Goal: Use online tool/utility: Use online tool/utility

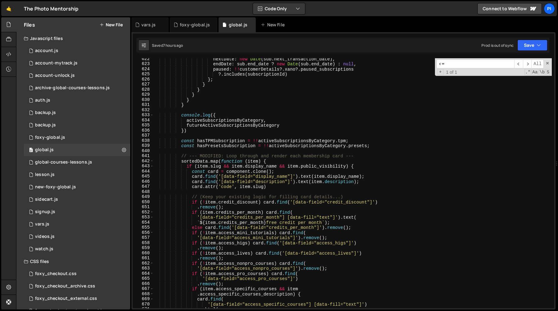
scroll to position [3182, 0]
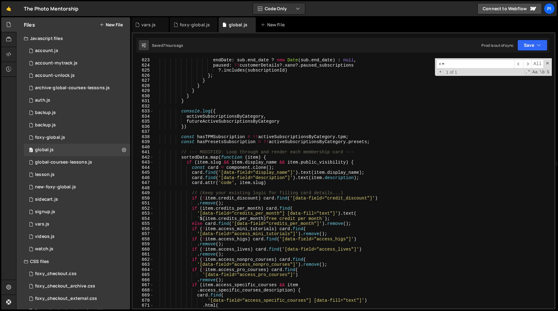
click at [263, 129] on div "endDate : sub . end_date ? new Date ( sub . end_date ) : null , paused : !! cus…" at bounding box center [352, 191] width 398 height 266
click at [230, 103] on div "endDate : sub . end_date ? new Date ( sub . end_date ) : null , paused : !! cus…" at bounding box center [352, 191] width 398 height 266
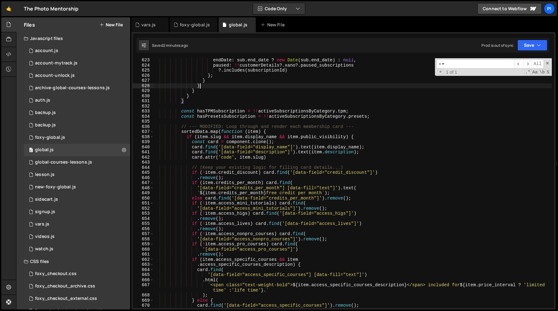
click at [238, 88] on div "endDate : sub . end_date ? new Date ( sub . end_date ) : null , paused : !! cus…" at bounding box center [352, 188] width 398 height 260
click at [221, 102] on div "endDate : sub . end_date ? new Date ( sub . end_date ) : null , paused : !! cus…" at bounding box center [352, 188] width 398 height 260
type textarea "}"
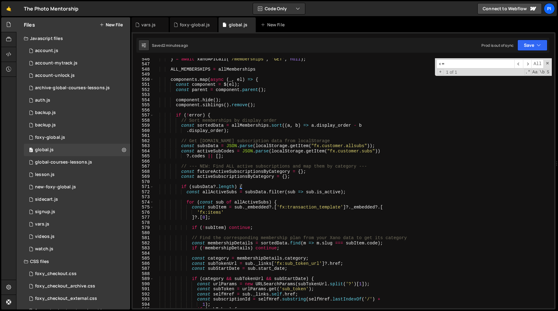
scroll to position [2799, 0]
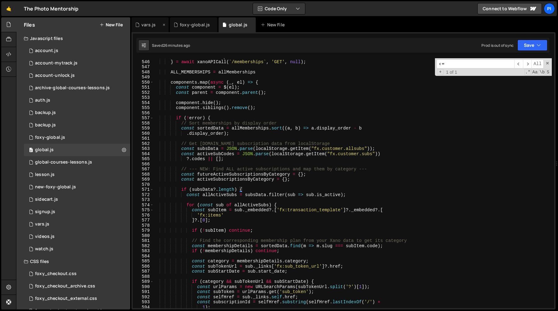
click at [143, 26] on div "vars.js" at bounding box center [148, 25] width 14 height 6
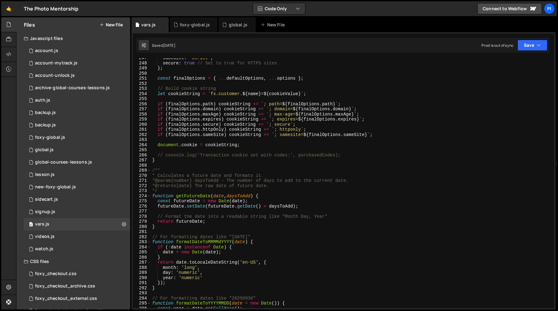
scroll to position [1262, 0]
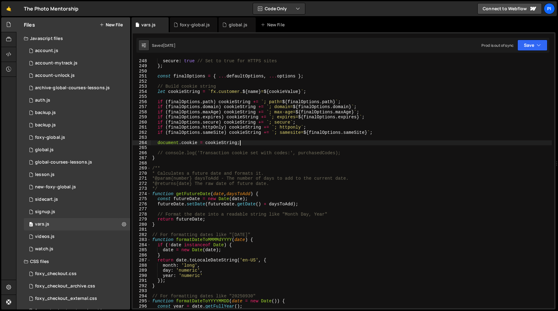
click at [245, 143] on div "sameSite : 'Strict' , secure : true // Set to true for HTTPS sites } ; const fi…" at bounding box center [351, 183] width 401 height 260
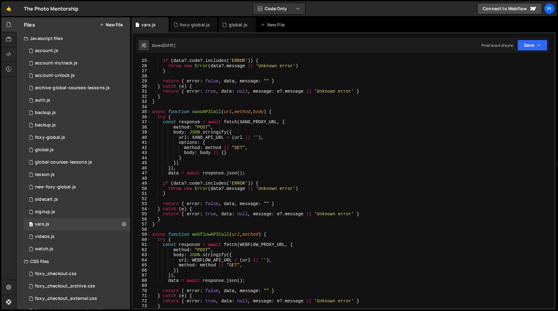
scroll to position [125, 0]
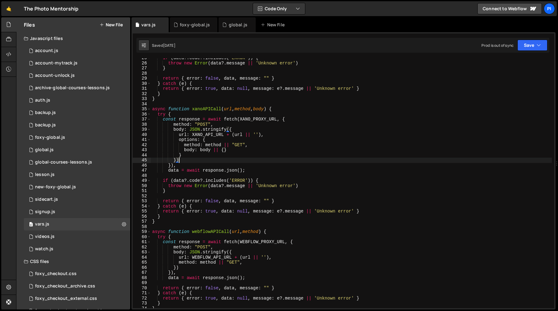
click at [270, 160] on div "if ( data ?. code ?. includes ( 'ERROR' )) { throw new Error ( data ?. message …" at bounding box center [351, 185] width 401 height 260
type textarea "})"
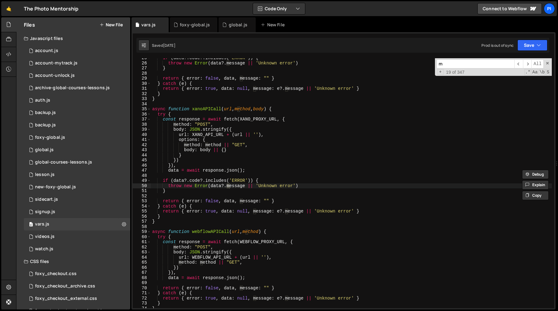
type input "my"
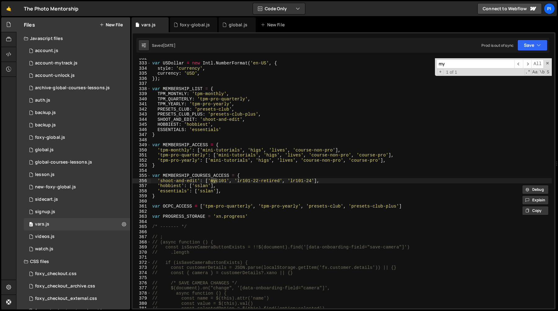
click at [463, 63] on input "my" at bounding box center [475, 63] width 78 height 9
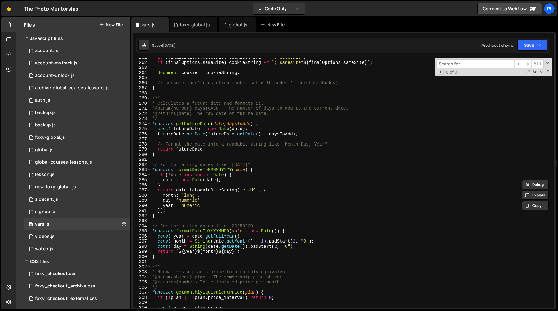
scroll to position [1335, 0]
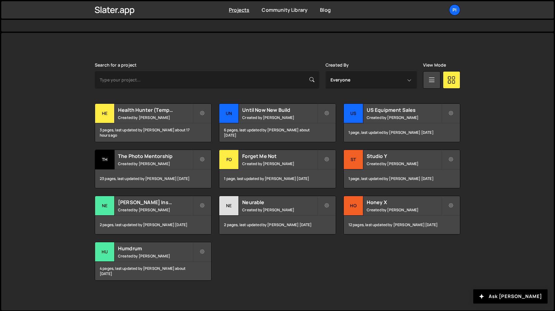
scroll to position [146, 0]
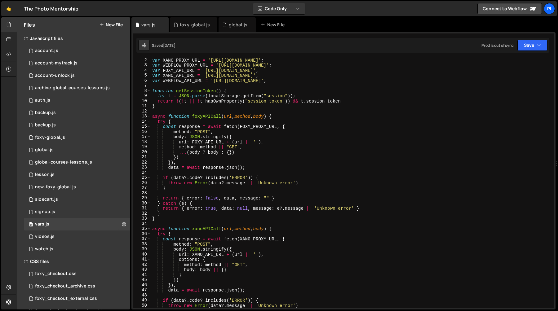
scroll to position [18, 0]
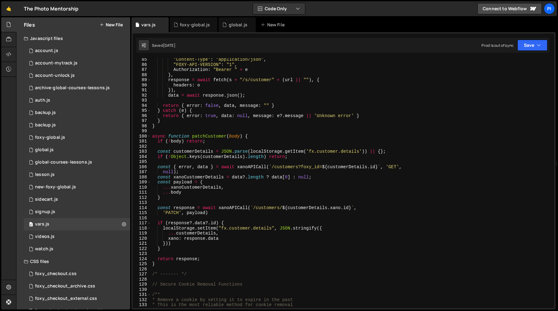
scroll to position [459, 0]
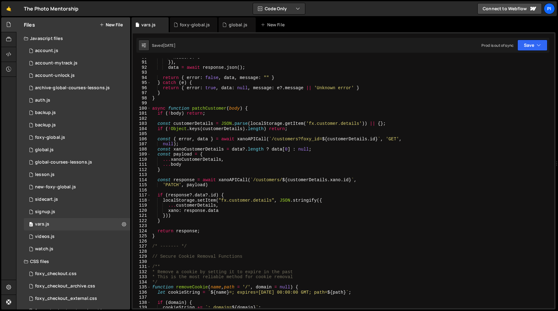
click at [280, 119] on div "headers : o }) , data = await response . json ( ) ; return { error : false , da…" at bounding box center [351, 185] width 401 height 260
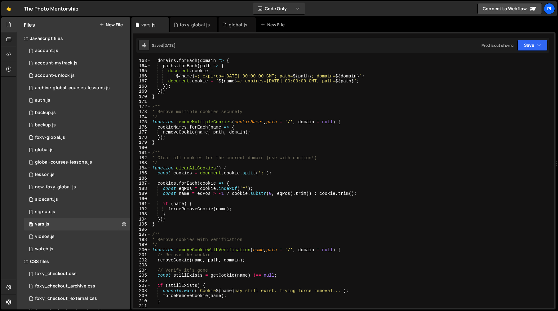
click at [260, 170] on div "domains . forEach ( domain => { paths . forEach ( path => { document . cookie =…" at bounding box center [351, 188] width 401 height 260
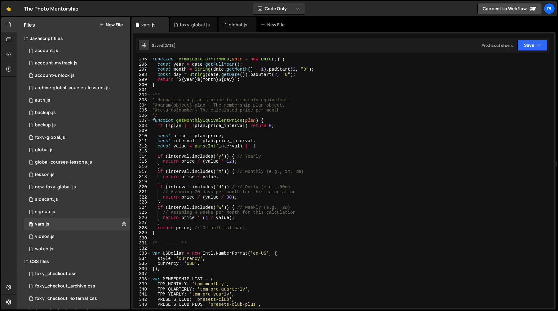
scroll to position [1505, 0]
click at [243, 161] on div "function formatDateToYYYYMMDD ( date = new Date ( )) { const year = date . getF…" at bounding box center [351, 186] width 401 height 260
type textarea "return price / (value * 12);"
click at [252, 151] on div "function formatDateToYYYYMMDD ( date = new Date ( )) { const year = date . getF…" at bounding box center [351, 186] width 401 height 260
click at [185, 155] on div "function formatDateToYYYYMMDD ( date = new Date ( )) { const year = date . getF…" at bounding box center [351, 186] width 401 height 260
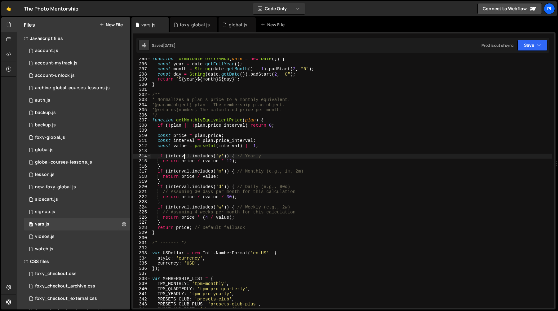
type textarea "if (interval.includes('y')) { // Yearly"
click at [189, 128] on div "function formatDateToYYYYMMDD ( date = new Date ( )) { const year = date . getF…" at bounding box center [351, 186] width 401 height 260
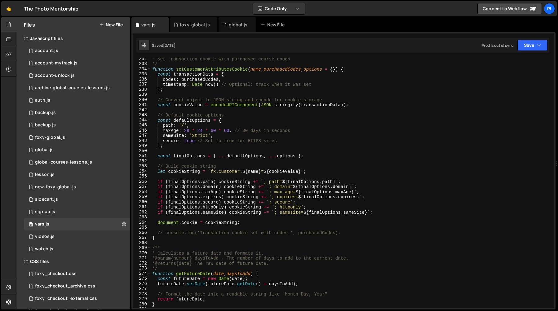
scroll to position [1144, 0]
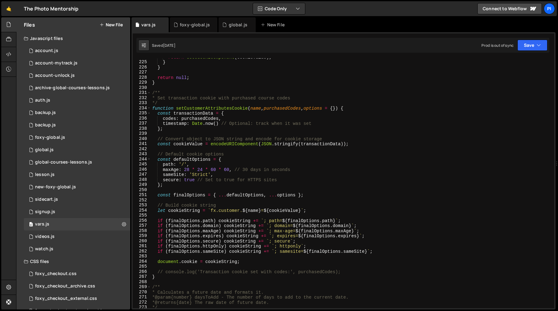
click at [233, 171] on div "return decodeURIComponent ( cookieValue ) ; } } return null ; } /** * Set trans…" at bounding box center [351, 185] width 401 height 260
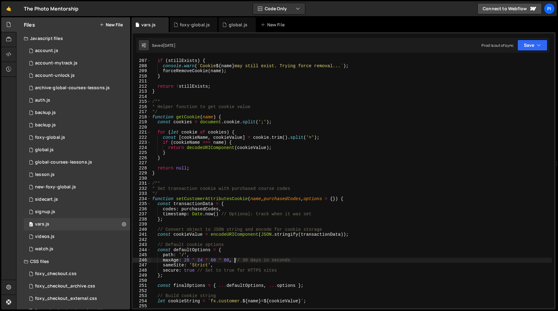
scroll to position [1016, 0]
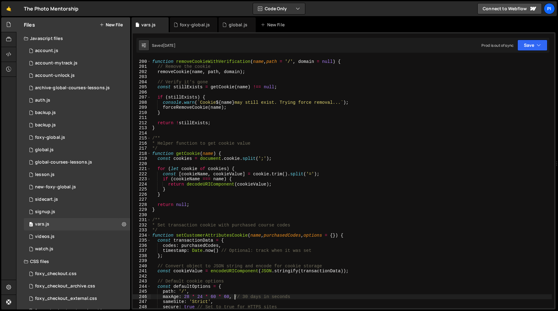
click at [268, 169] on div "*/ function removeCookieWithVerification ( name , path = '/' , domain = null ) …" at bounding box center [351, 184] width 401 height 260
type textarea "for (let cookie of cookies) {"
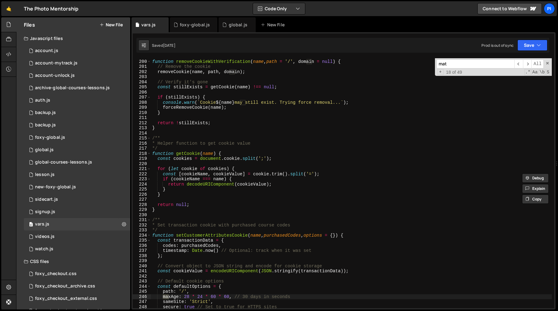
scroll to position [2267, 0]
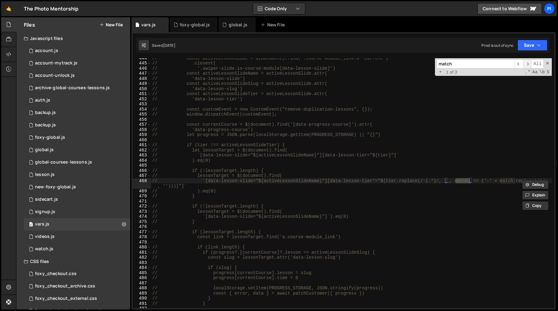
click at [526, 65] on span "​" at bounding box center [527, 63] width 9 height 9
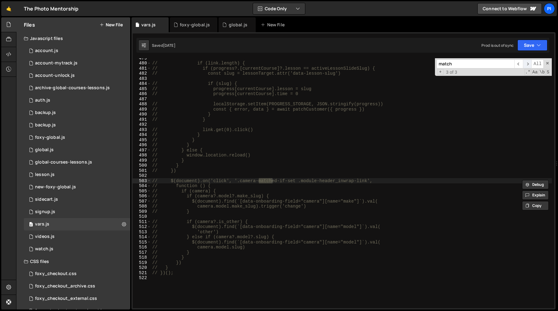
click at [526, 65] on span "​" at bounding box center [527, 63] width 9 height 9
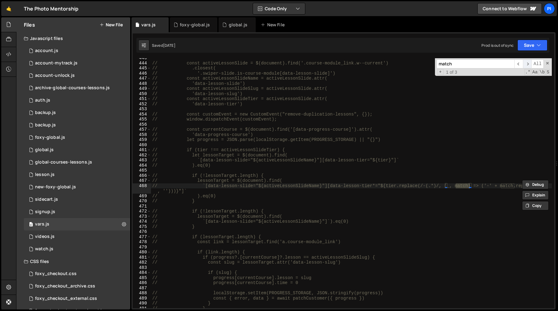
click at [526, 65] on span "​" at bounding box center [527, 63] width 9 height 9
click at [456, 63] on input "match" at bounding box center [475, 63] width 78 height 9
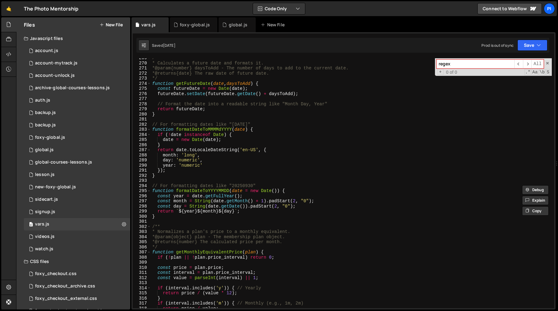
scroll to position [1354, 0]
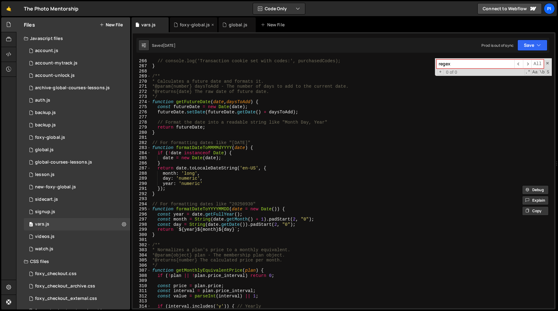
type input "regex"
click at [186, 28] on div "foxy-global.js" at bounding box center [195, 25] width 30 height 6
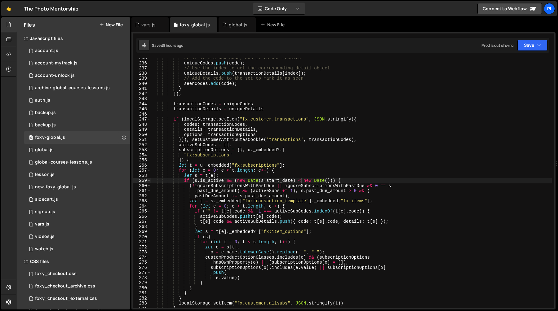
scroll to position [321, 0]
click at [318, 112] on div "// If it's a new code, add it to our results uniqueCodes . push ( code ) ; // U…" at bounding box center [351, 185] width 401 height 260
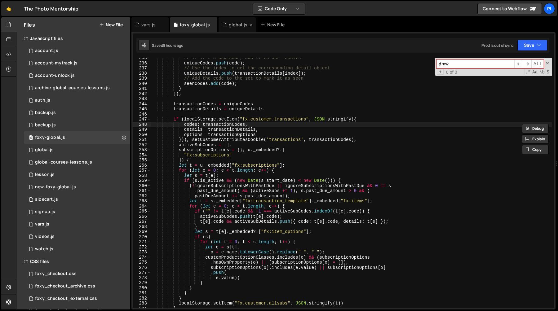
type input "dmw"
click at [231, 25] on div "global.js" at bounding box center [238, 25] width 19 height 6
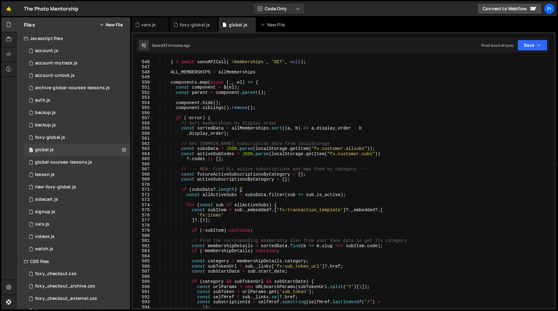
scroll to position [2799, 0]
type textarea "const component = $(el);"
click at [330, 87] on div "data : allMemberships } = await xanoAPICall ( ` /memberships ` , 'GET' , null )…" at bounding box center [352, 184] width 398 height 260
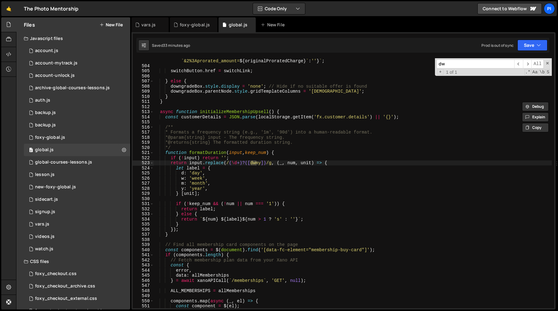
scroll to position [2582, 0]
type input "dw"
click at [254, 162] on div "` https://tpm.foxycart.com/cart?code= ${ item . slug } &name= ${ encodeURICompo…" at bounding box center [352, 183] width 398 height 250
click at [254, 162] on div "` https://tpm.foxycart.com/cart?code= ${ item . slug } &name= ${ encodeURICompo…" at bounding box center [352, 176] width 398 height 286
click at [235, 133] on div "` https://tpm.foxycart.com/cart?code= ${ item . slug } &name= ${ encodeURICompo…" at bounding box center [352, 176] width 398 height 286
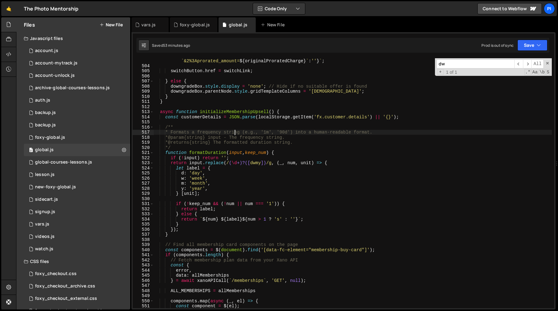
click at [246, 112] on div "` https://tpm.foxycart.com/cart?code= ${ item . slug } &name= ${ encodeURICompo…" at bounding box center [352, 176] width 398 height 286
type textarea "async function initializeMembershipUpsell() {"
click at [190, 29] on div "foxy-global.js" at bounding box center [193, 24] width 47 height 15
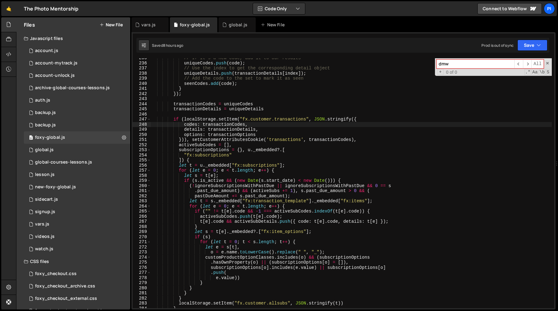
type textarea "transactionDetails = uniqueDetails"
click at [218, 108] on div "// If it's a new code, add it to our results uniqueCodes . push ( code ) ; // U…" at bounding box center [351, 185] width 401 height 260
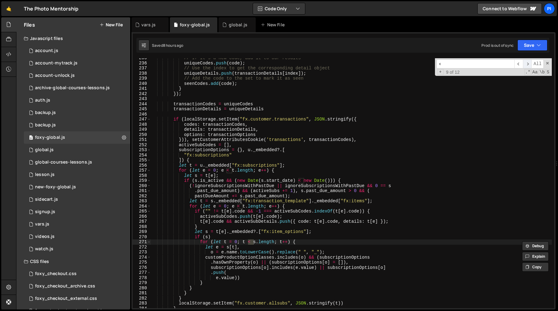
type input "<"
click at [525, 67] on span "​" at bounding box center [527, 63] width 9 height 9
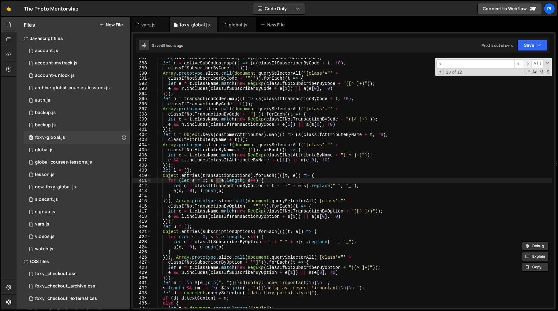
click at [525, 67] on span "​" at bounding box center [527, 63] width 9 height 9
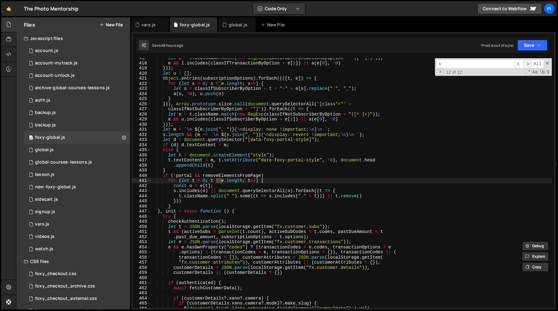
click at [525, 67] on span "​" at bounding box center [527, 63] width 9 height 9
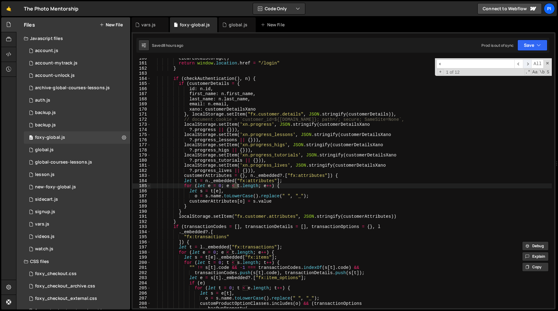
scroll to position [846, 0]
click at [525, 67] on span "​" at bounding box center [527, 63] width 9 height 9
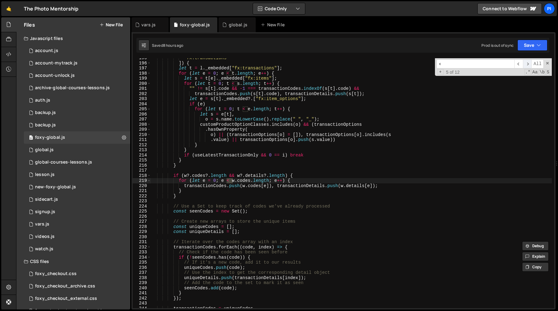
click at [525, 67] on span "​" at bounding box center [527, 63] width 9 height 9
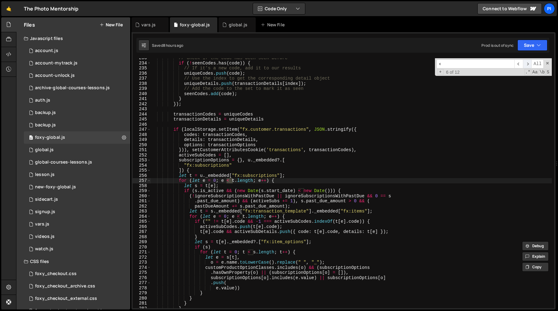
click at [525, 67] on span "​" at bounding box center [527, 63] width 9 height 9
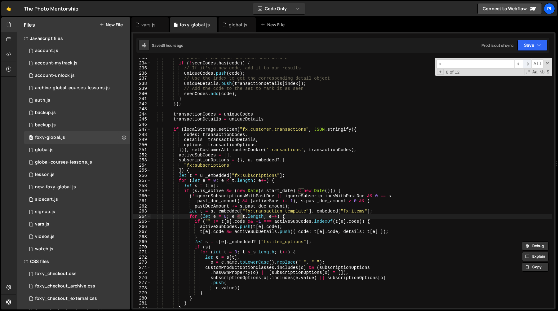
click at [525, 67] on span "​" at bounding box center [527, 63] width 9 height 9
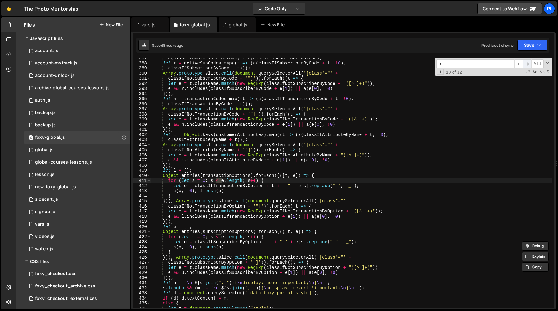
scroll to position [2007, 0]
click at [525, 67] on span "​" at bounding box center [527, 63] width 9 height 9
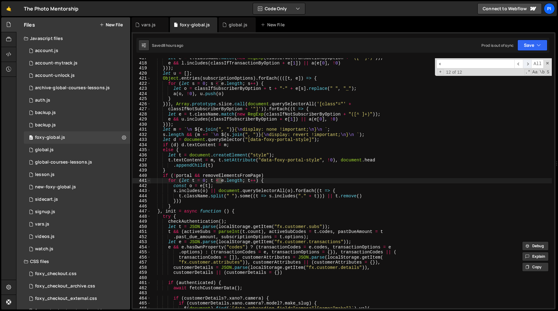
click at [525, 67] on span "​" at bounding box center [527, 63] width 9 height 9
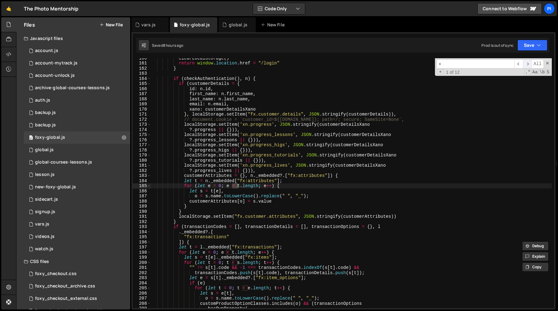
click at [525, 67] on span "​" at bounding box center [527, 63] width 9 height 9
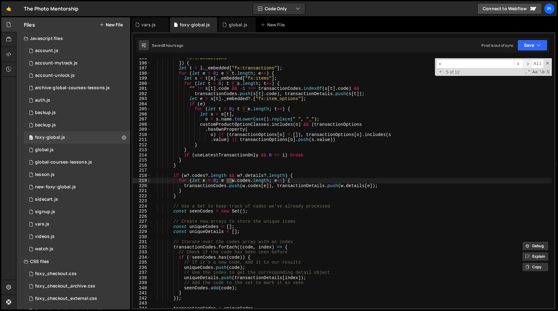
click at [525, 67] on span "​" at bounding box center [527, 63] width 9 height 9
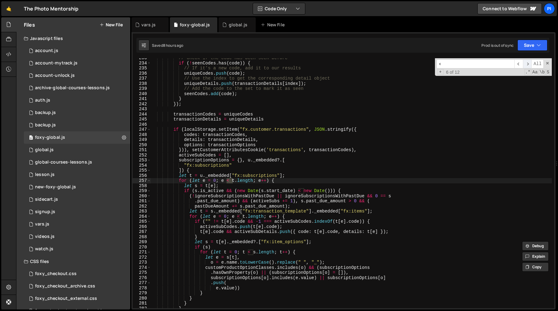
scroll to position [1219, 0]
click at [525, 67] on span "​" at bounding box center [527, 63] width 9 height 9
type textarea "if (s.is_active && (new Date(s.start_date) < new Date())) {"
click at [235, 190] on div "// Check if the code has been seen before if ( ! seenCodes . has ( code )) { //…" at bounding box center [351, 185] width 401 height 260
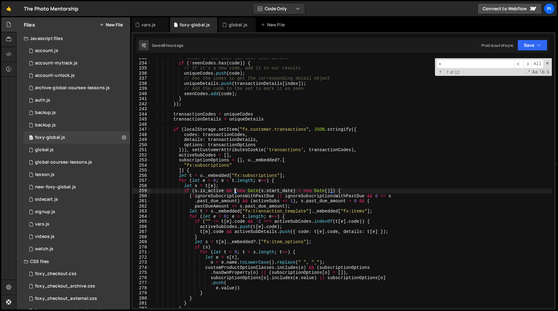
click at [331, 192] on div "// Check if the code has been seen before if ( ! seenCodes . has ( code )) { //…" at bounding box center [351, 185] width 401 height 260
click at [334, 190] on div "// Check if the code has been seen before if ( ! seenCodes . has ( code )) { //…" at bounding box center [351, 185] width 401 height 260
